Goal: Task Accomplishment & Management: Manage account settings

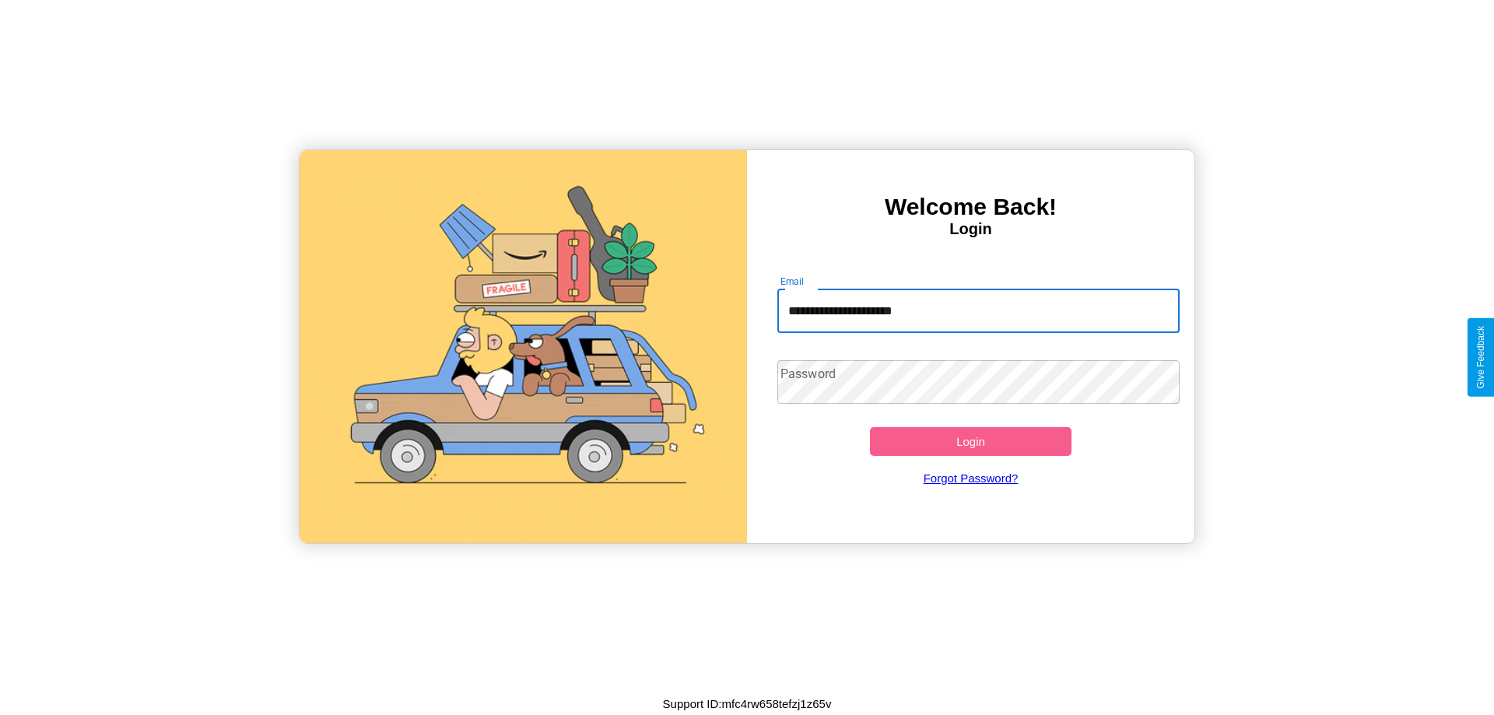
type input "**********"
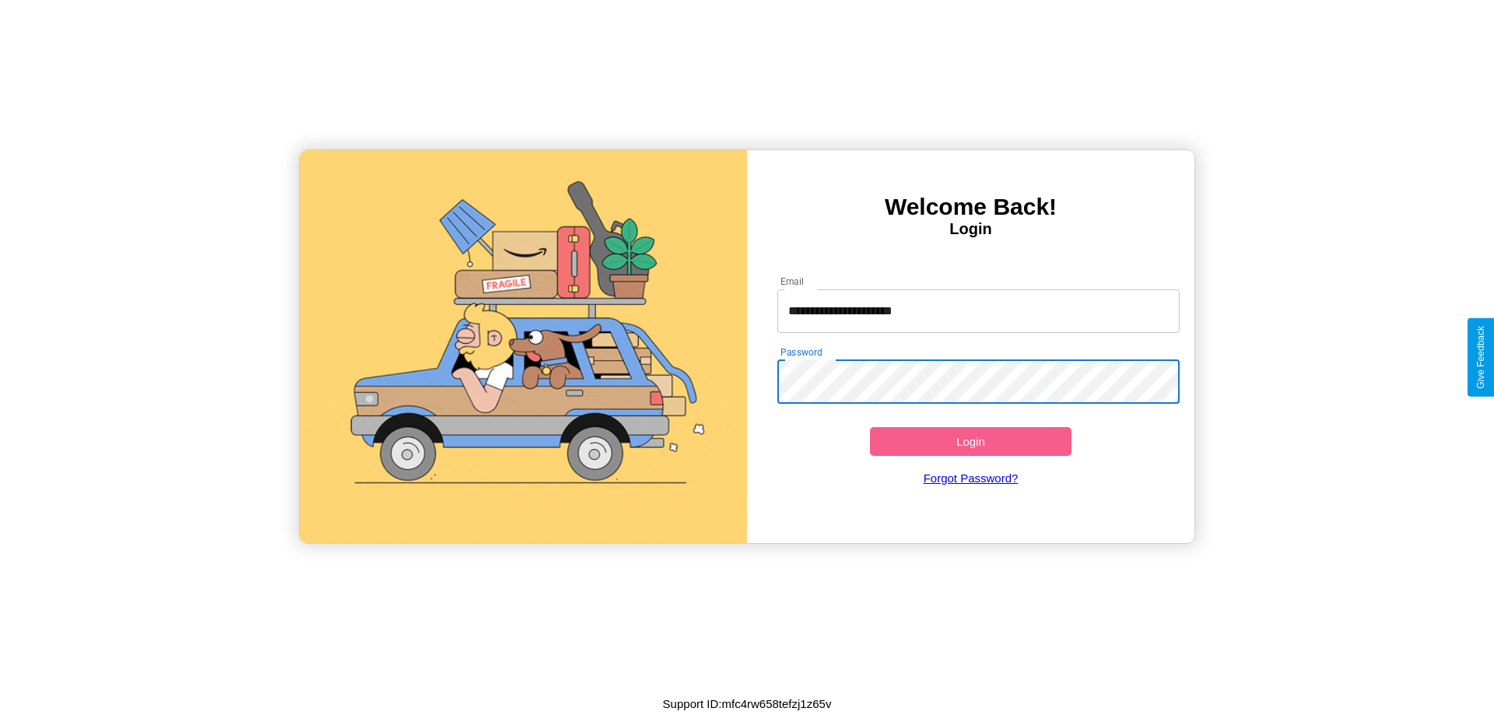
click at [970, 441] on button "Login" at bounding box center [971, 441] width 202 height 29
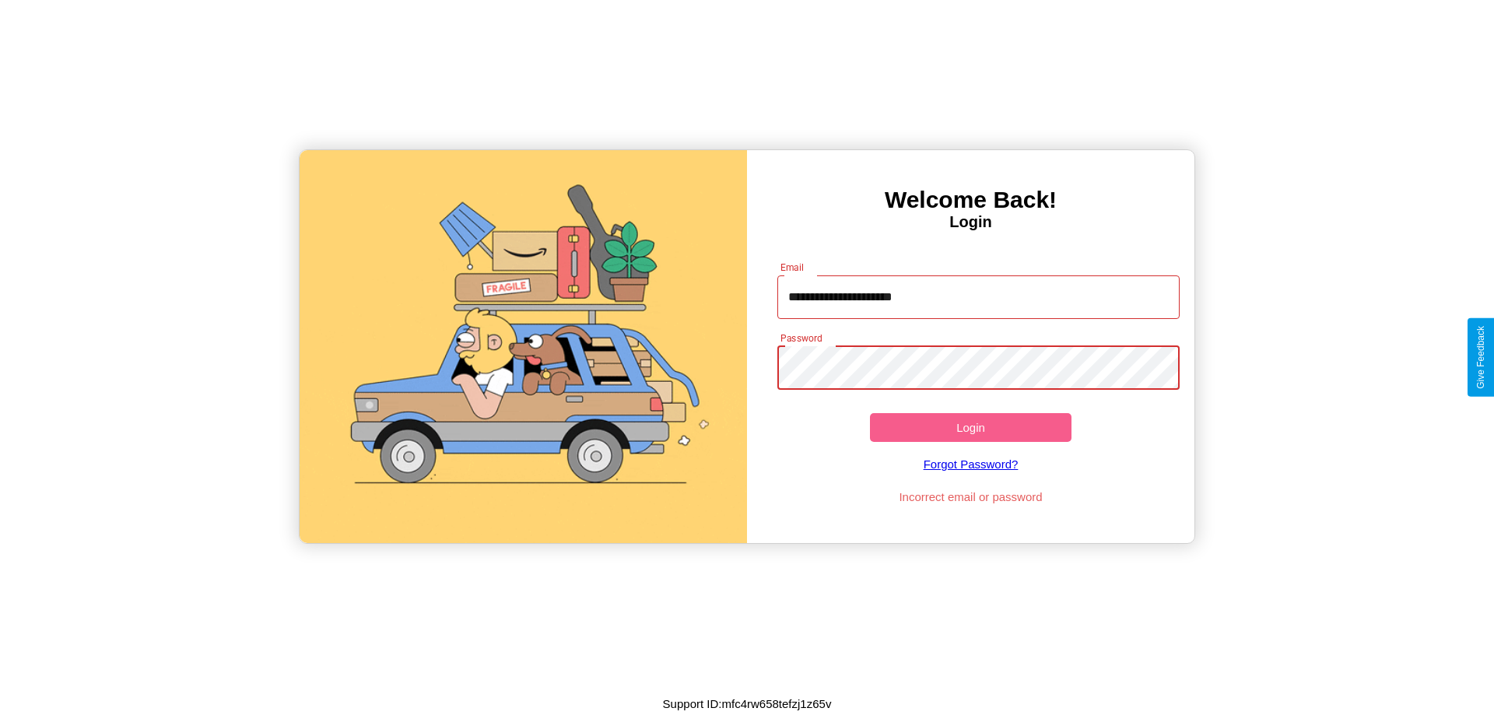
click at [970, 427] on button "Login" at bounding box center [971, 427] width 202 height 29
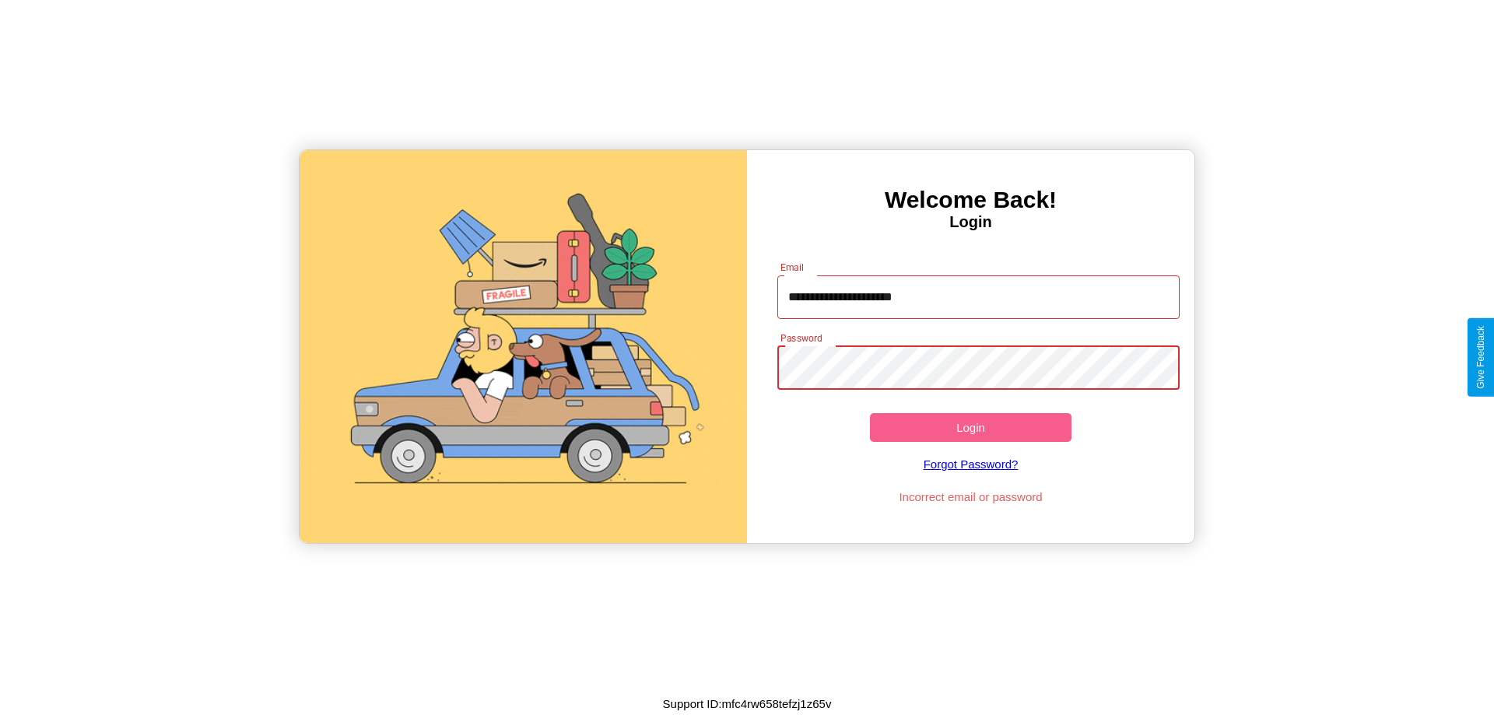
click at [970, 427] on button "Login" at bounding box center [971, 427] width 202 height 29
